Goal: Task Accomplishment & Management: Complete application form

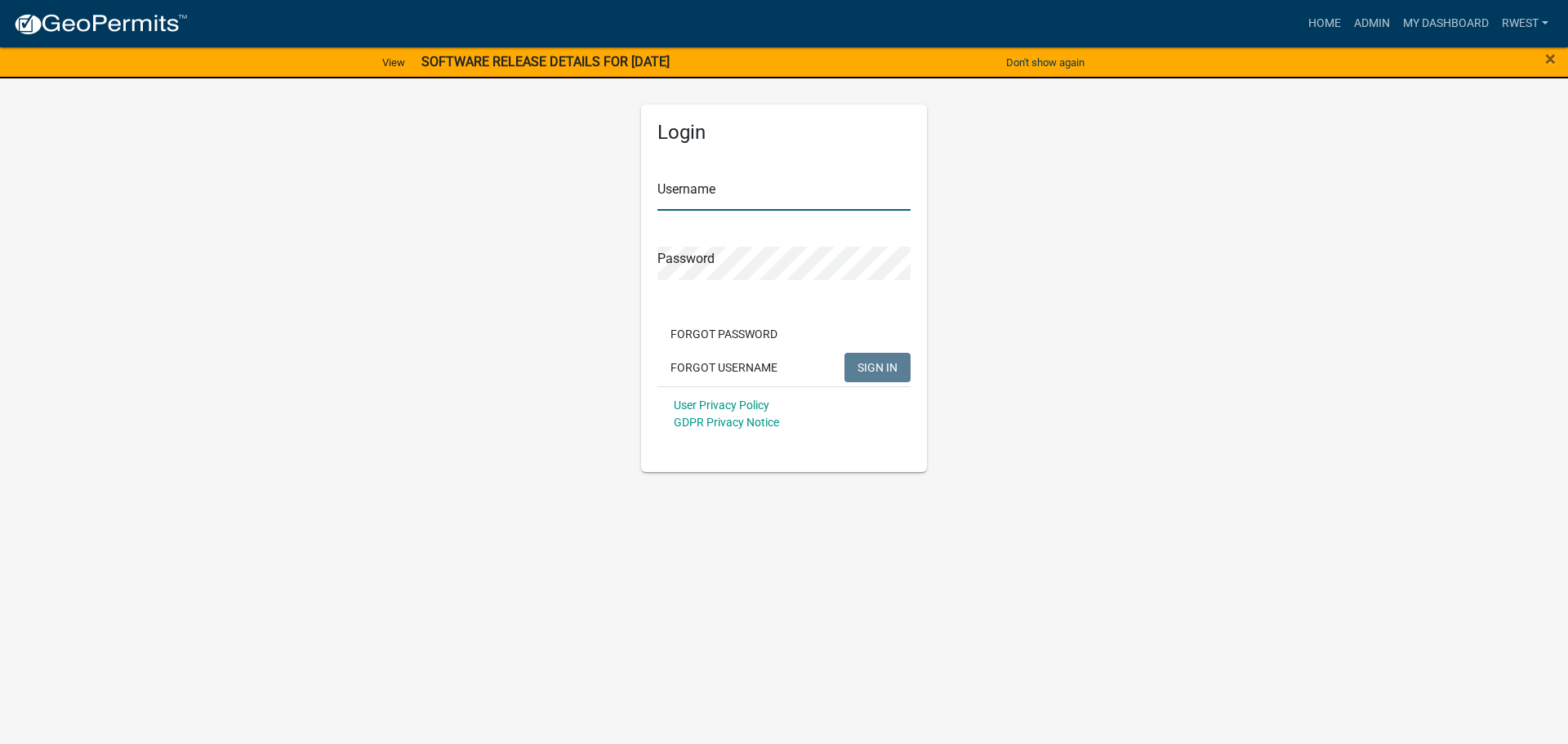
click at [772, 197] on input "Username" at bounding box center [784, 193] width 253 height 33
type input "rwest"
click at [845, 353] on button "SIGN IN" at bounding box center [878, 367] width 66 height 29
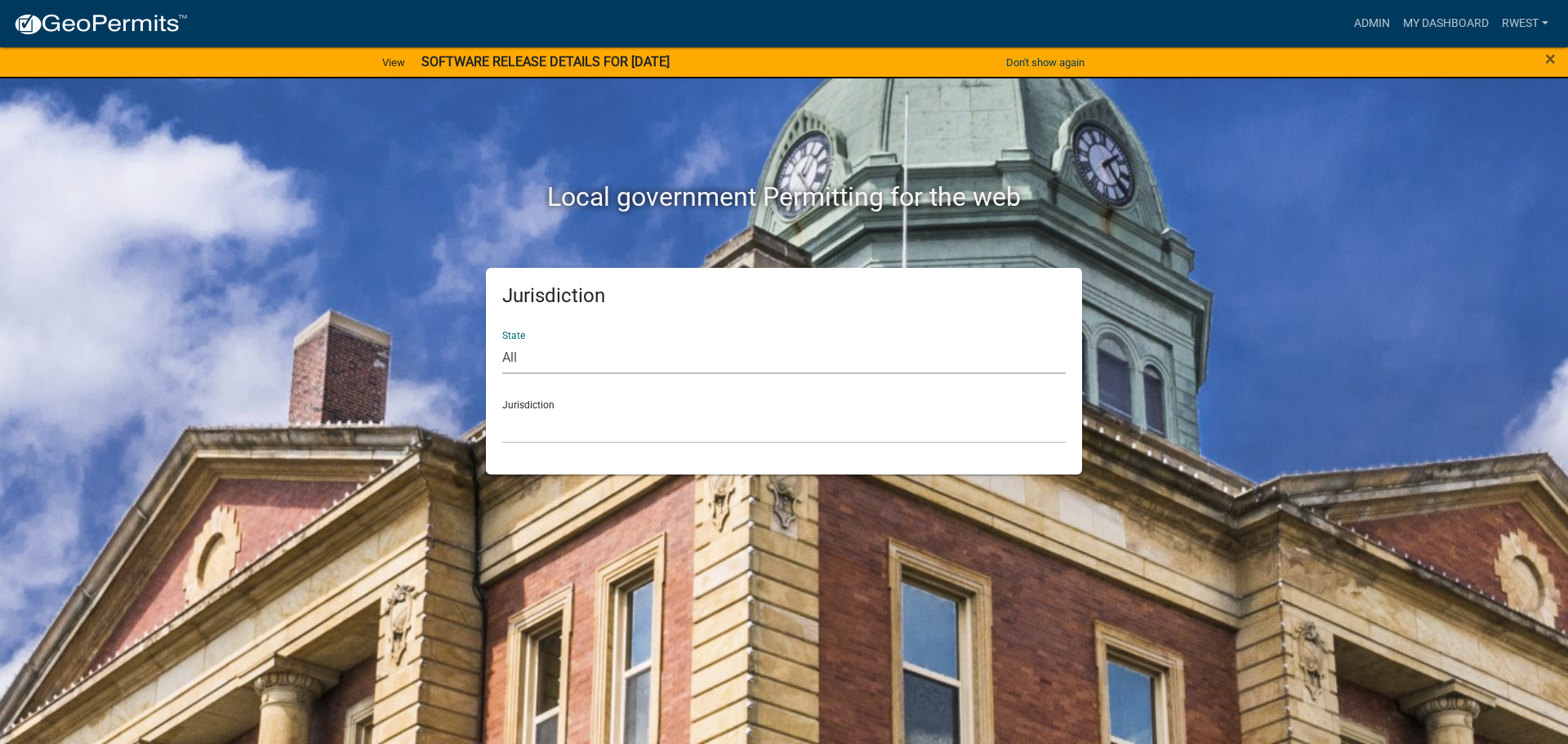
click at [569, 360] on select "All [US_STATE] [US_STATE] [US_STATE] [US_STATE] [US_STATE] [US_STATE] [US_STATE…" at bounding box center [784, 357] width 564 height 33
select select "[US_STATE]"
click at [502, 340] on select "All [US_STATE] [US_STATE] [US_STATE] [US_STATE] [US_STATE] [US_STATE] [US_STATE…" at bounding box center [784, 357] width 564 height 33
drag, startPoint x: 571, startPoint y: 373, endPoint x: 562, endPoint y: 424, distance: 51.8
click at [562, 424] on select "[GEOGRAPHIC_DATA], [US_STATE][PERSON_NAME][GEOGRAPHIC_DATA], [US_STATE][PERSON_…" at bounding box center [784, 427] width 564 height 33
